Goal: Task Accomplishment & Management: Manage account settings

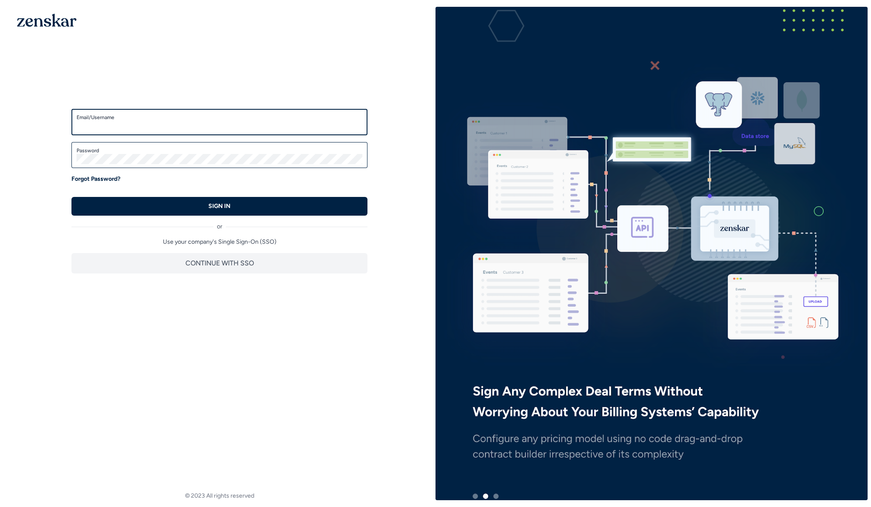
type input "**********"
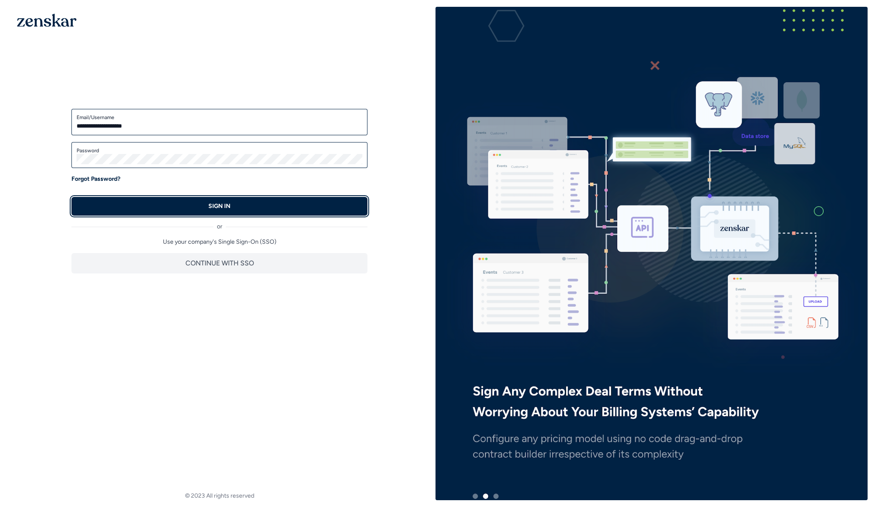
click at [300, 202] on button "SIGN IN" at bounding box center [219, 206] width 296 height 19
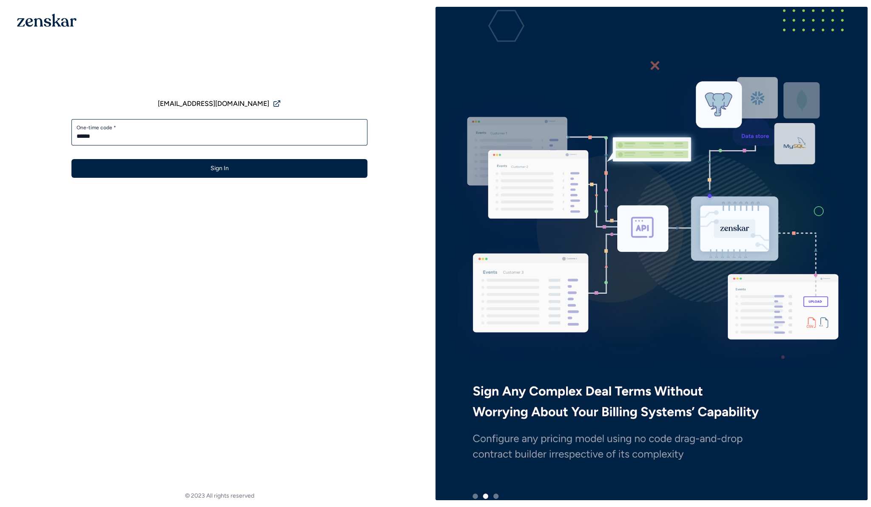
type input "******"
click at [71, 159] on button "Sign In" at bounding box center [219, 168] width 296 height 19
